Goal: Information Seeking & Learning: Find specific fact

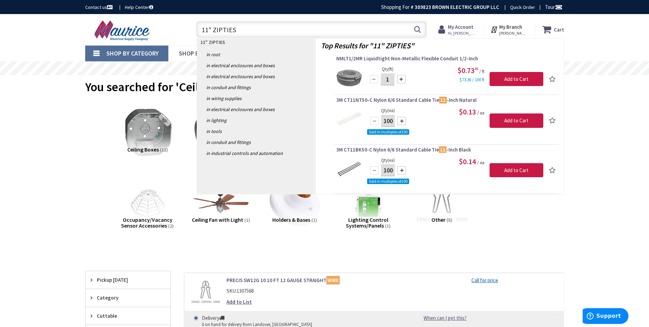
drag, startPoint x: 238, startPoint y: 30, endPoint x: 194, endPoint y: 30, distance: 43.8
click at [194, 30] on div "11" ZIPTIES 11" ZIPTIES Search" at bounding box center [310, 29] width 234 height 22
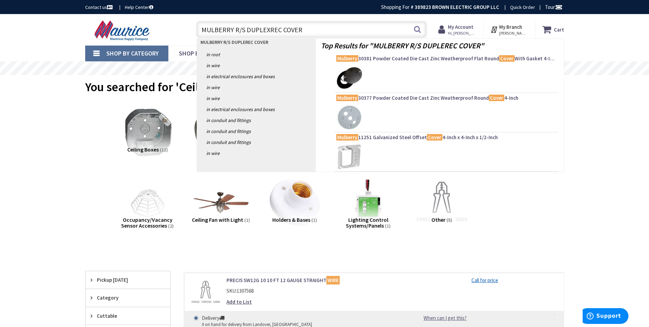
type input "MULBERRY R/S DUPLEX REC COVER"
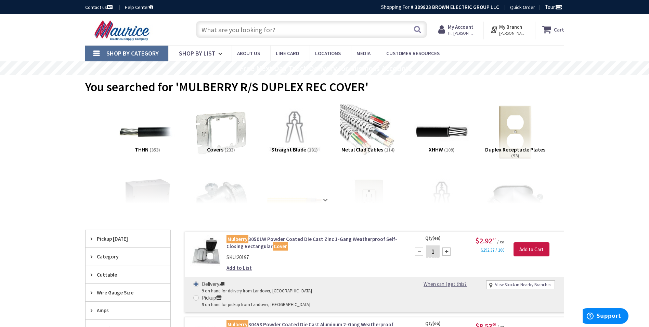
click at [271, 30] on input "text" at bounding box center [311, 29] width 231 height 17
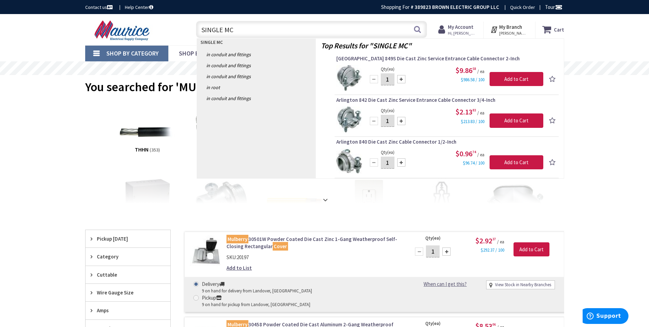
drag, startPoint x: 232, startPoint y: 28, endPoint x: 201, endPoint y: 29, distance: 31.2
click at [201, 29] on input "SINGLE MC" at bounding box center [311, 29] width 231 height 17
drag, startPoint x: 239, startPoint y: 30, endPoint x: 198, endPoint y: 30, distance: 41.1
click at [198, 30] on input "SINGLE MC" at bounding box center [311, 29] width 231 height 17
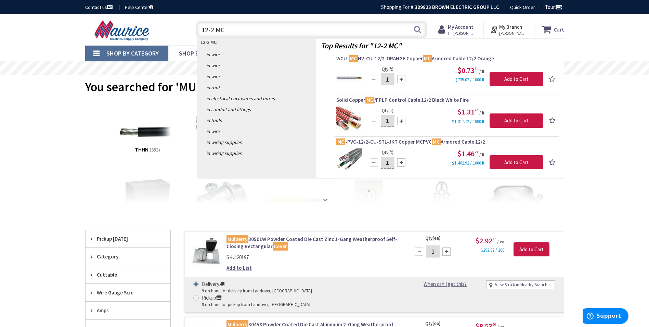
type input "12-2 MC"
